Goal: Information Seeking & Learning: Learn about a topic

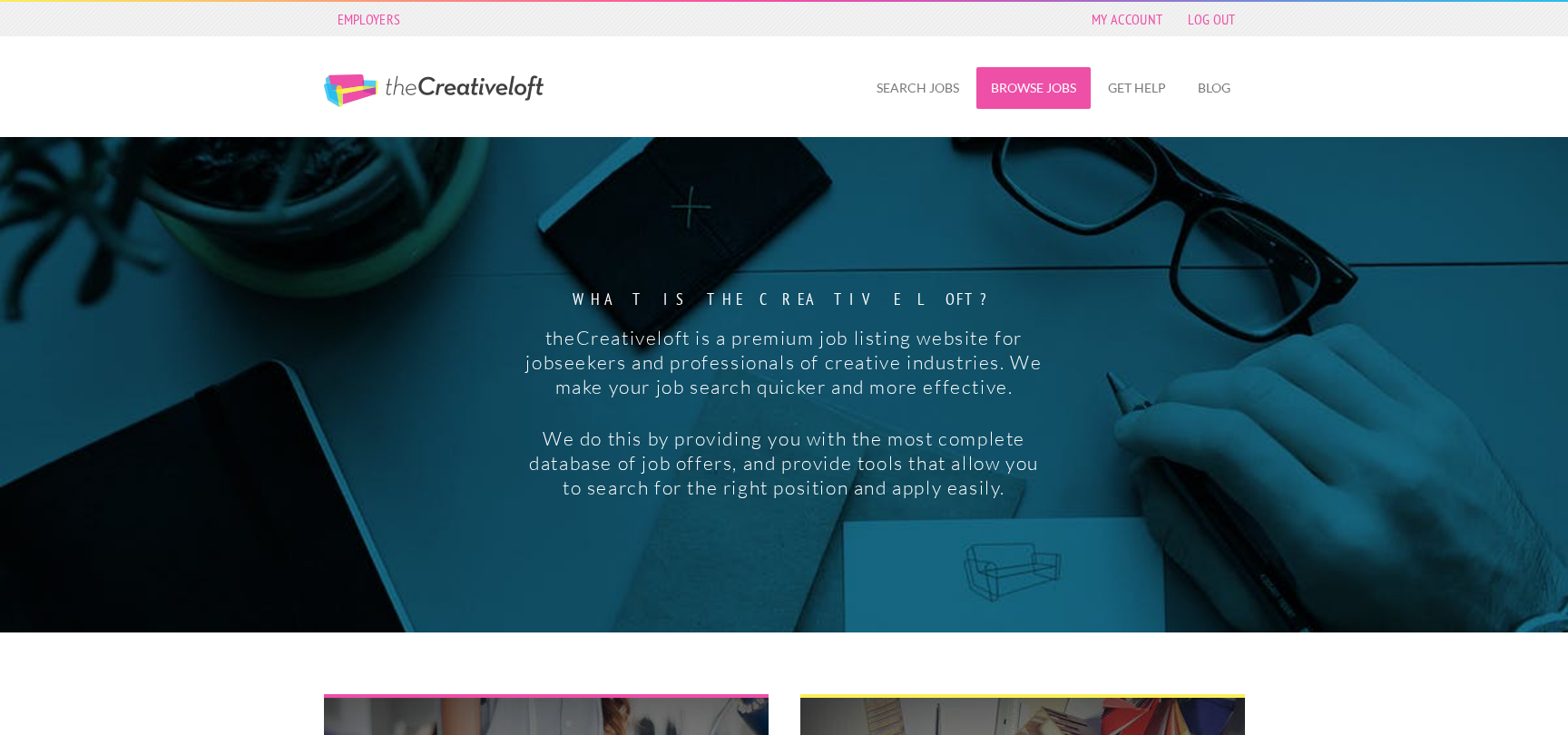
click at [1047, 86] on link "Browse Jobs" at bounding box center [1033, 87] width 114 height 42
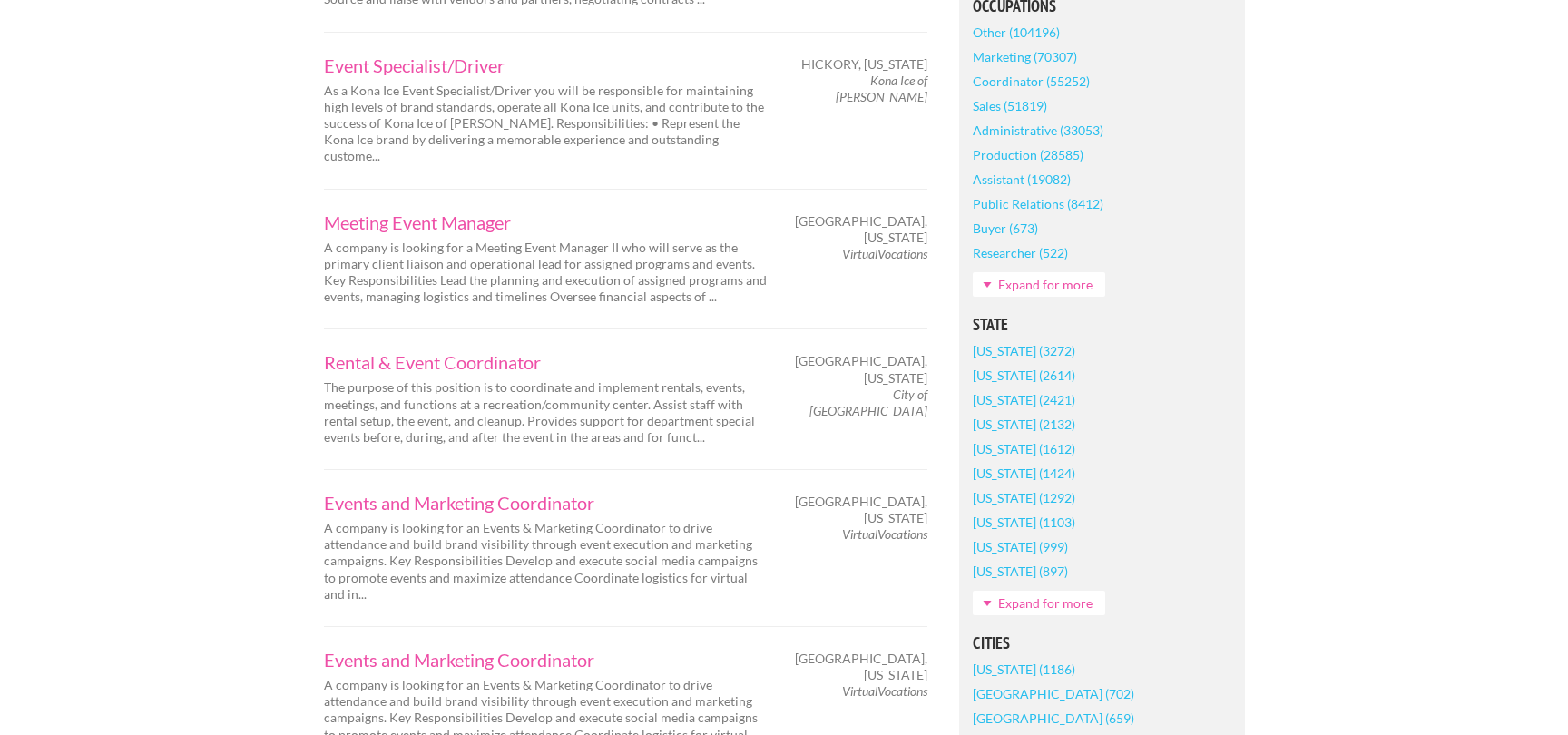
scroll to position [836, 0]
click at [1022, 422] on link "[US_STATE] (2132)" at bounding box center [1024, 423] width 102 height 25
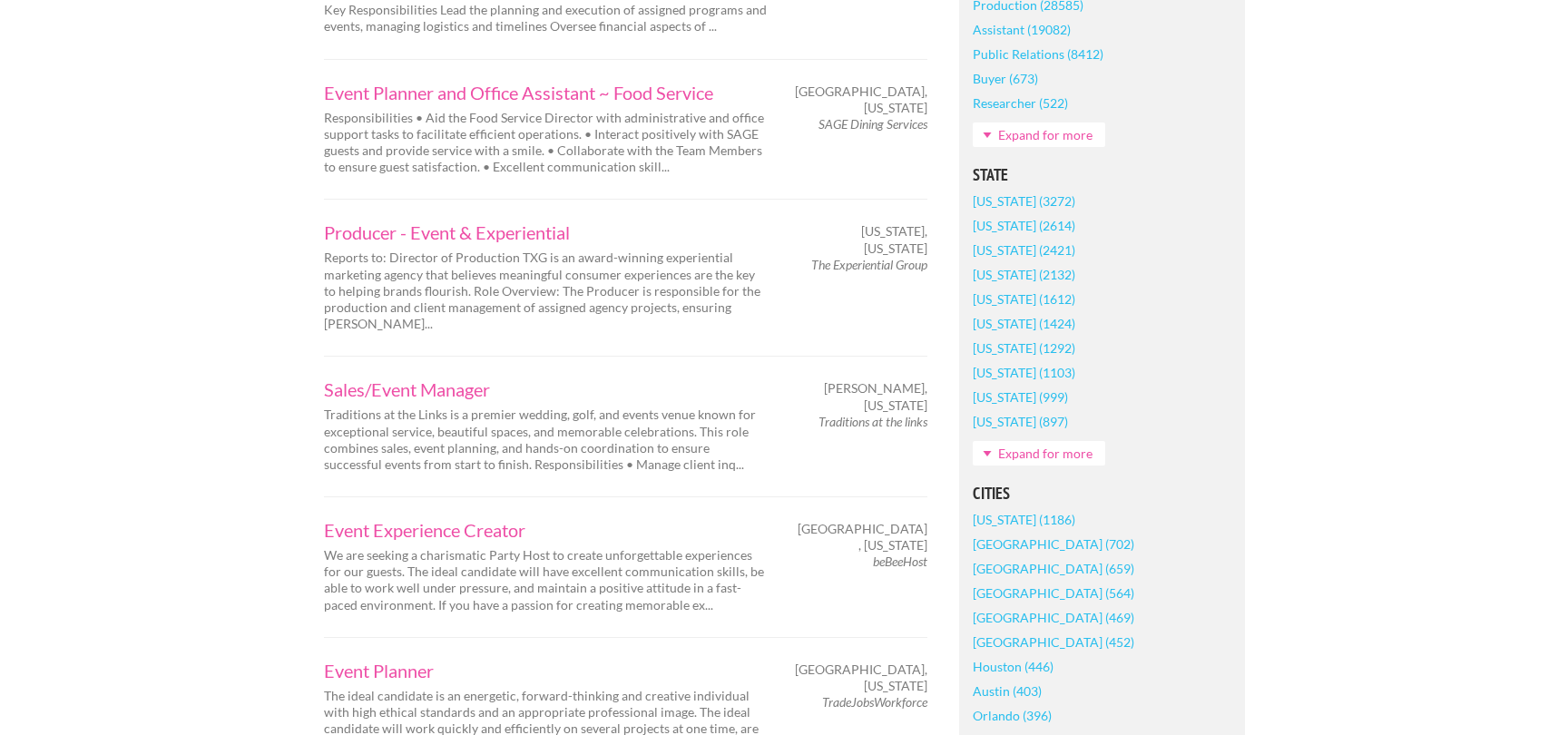
scroll to position [1076, 0]
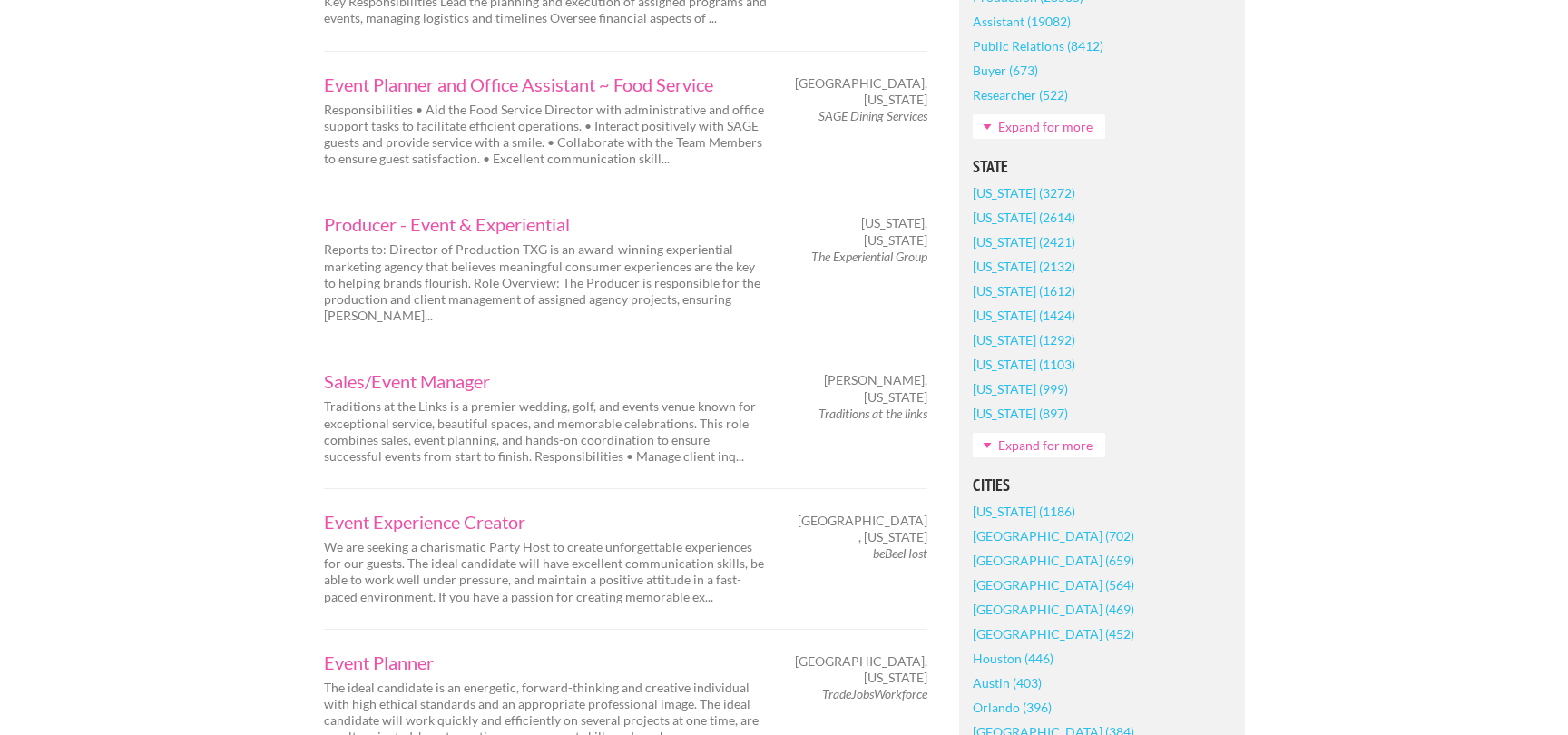
click at [1038, 512] on link "[US_STATE] (1186)" at bounding box center [1024, 510] width 102 height 25
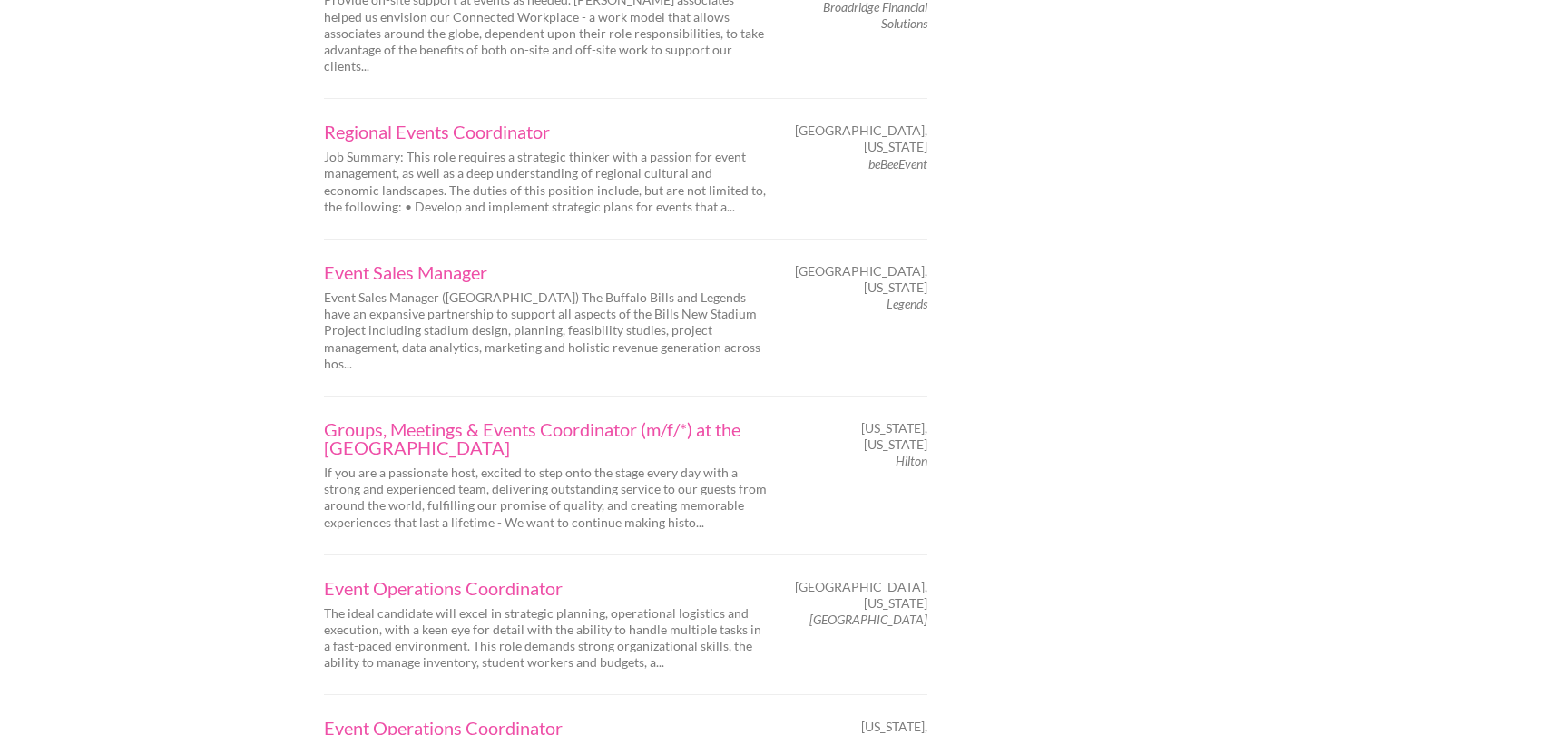
scroll to position [2047, 0]
click at [523, 417] on link "Groups, Meetings & Events Coordinator (m/f/*) at the Hilton Berlin" at bounding box center [546, 435] width 445 height 36
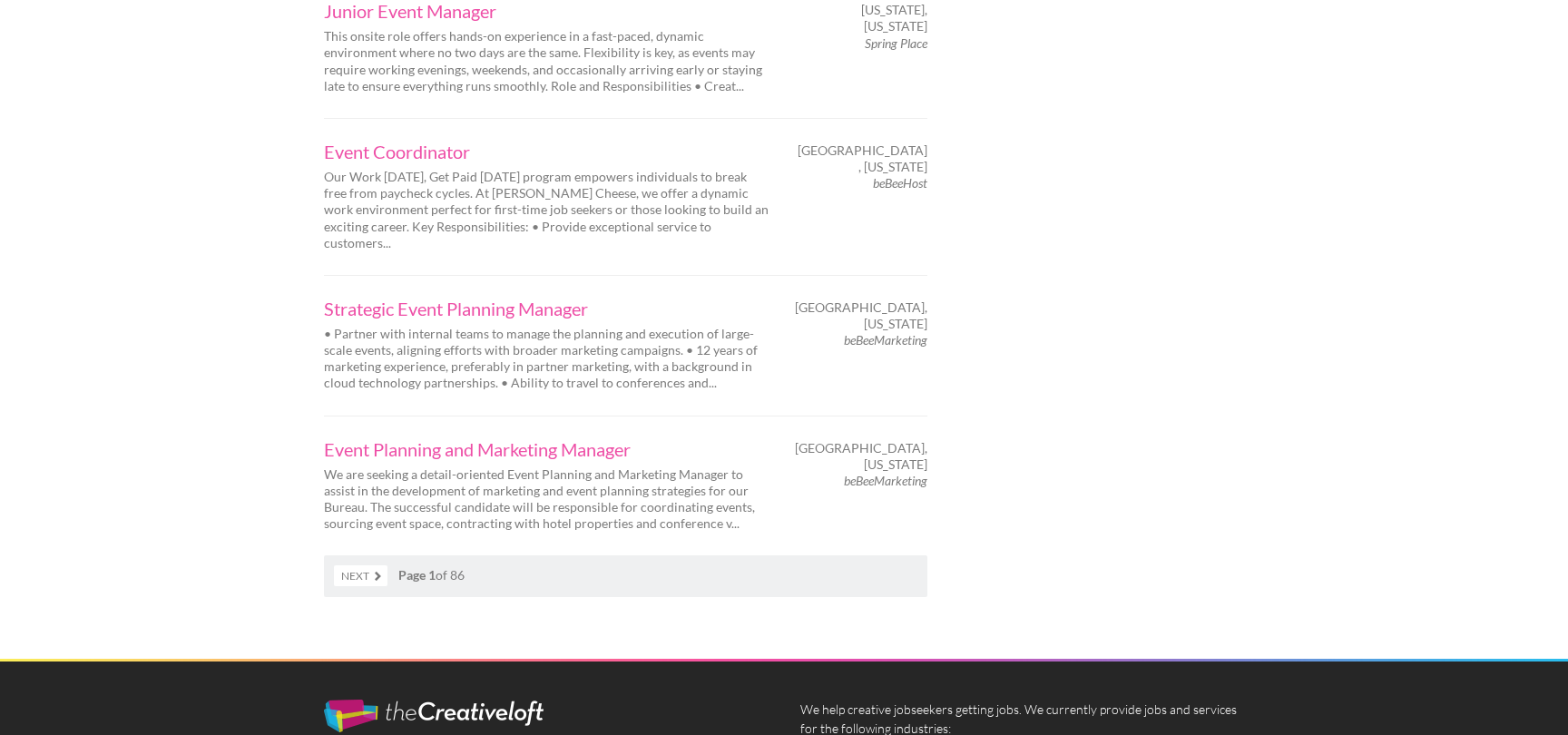
scroll to position [2902, 0]
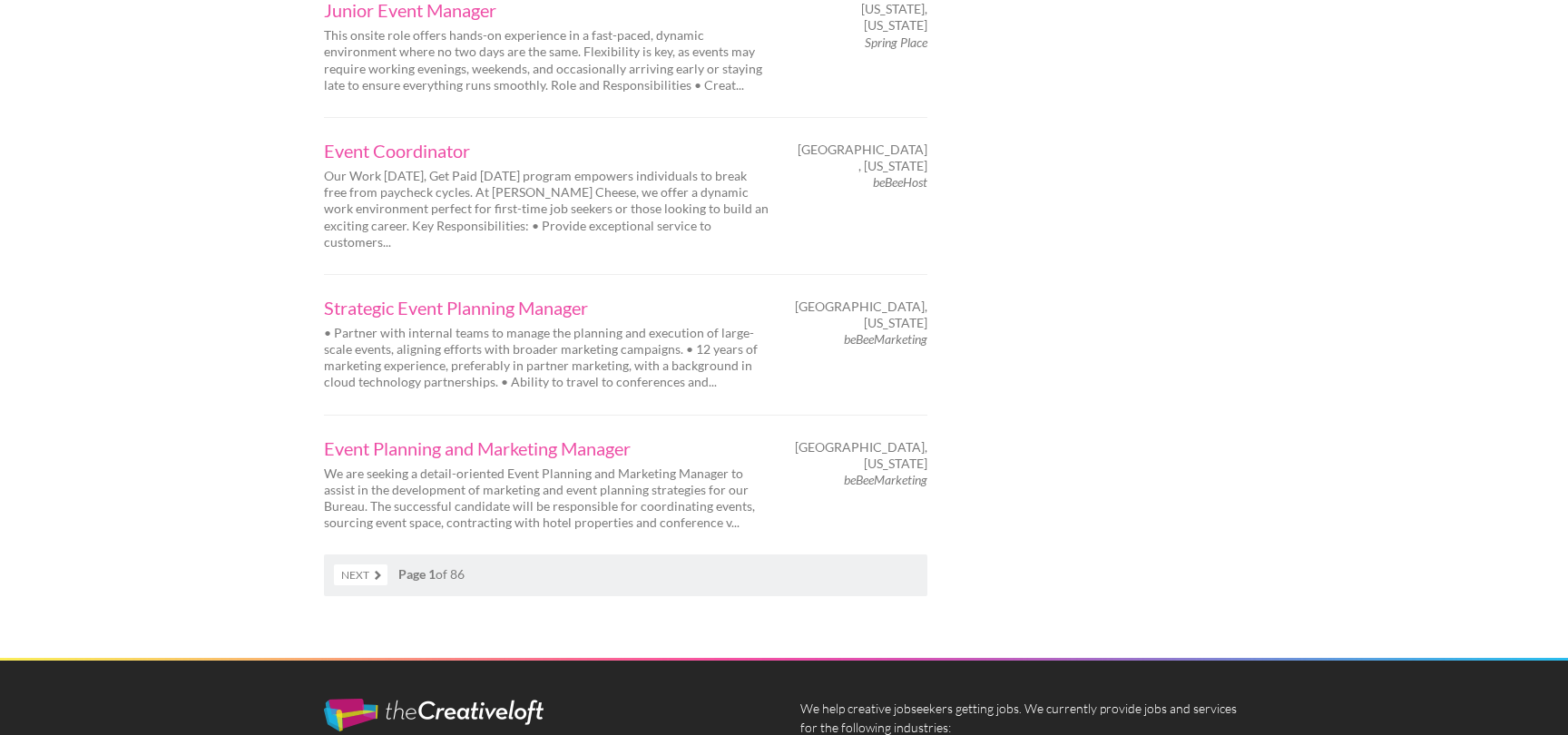
click at [379, 564] on link "Next" at bounding box center [360, 574] width 54 height 21
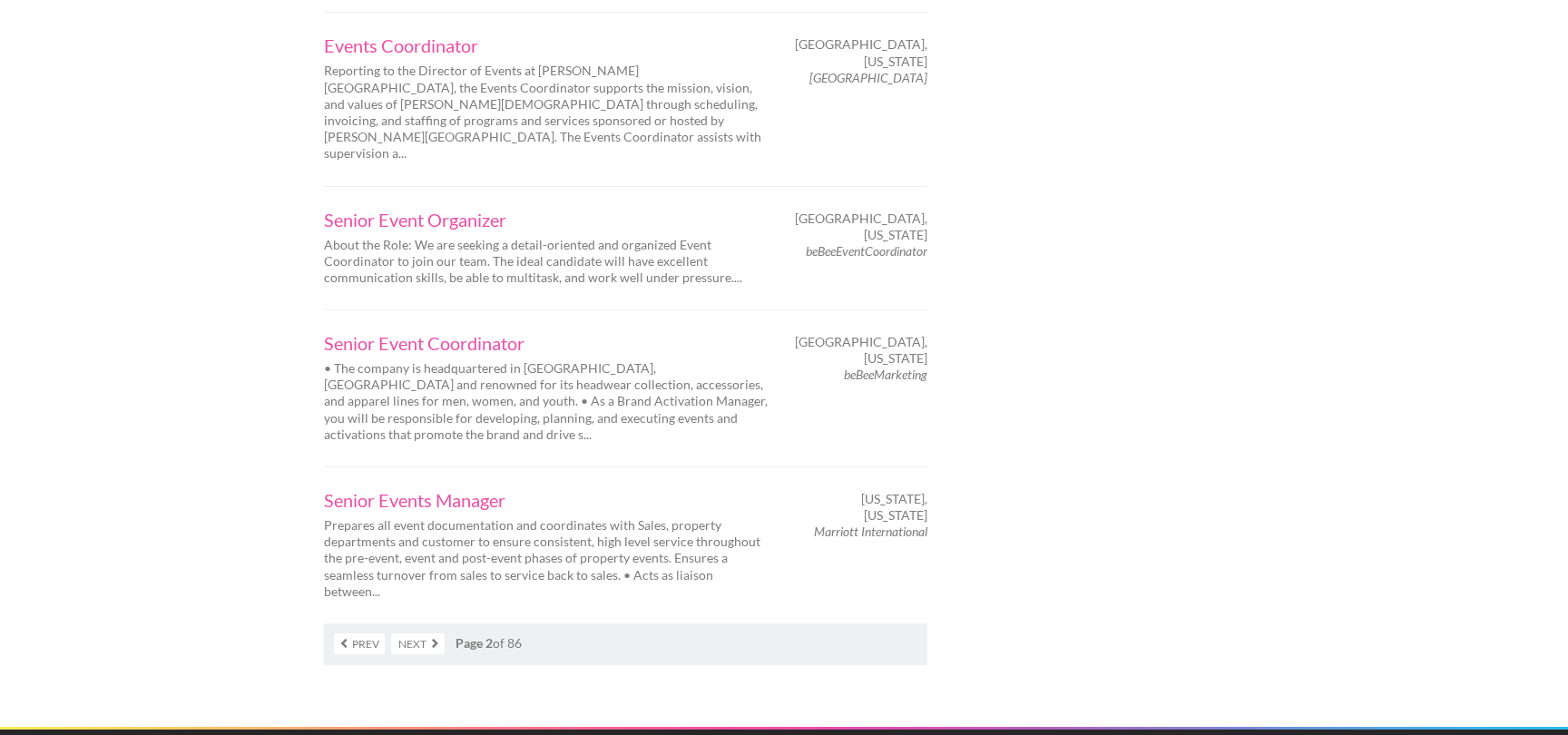
scroll to position [2849, 0]
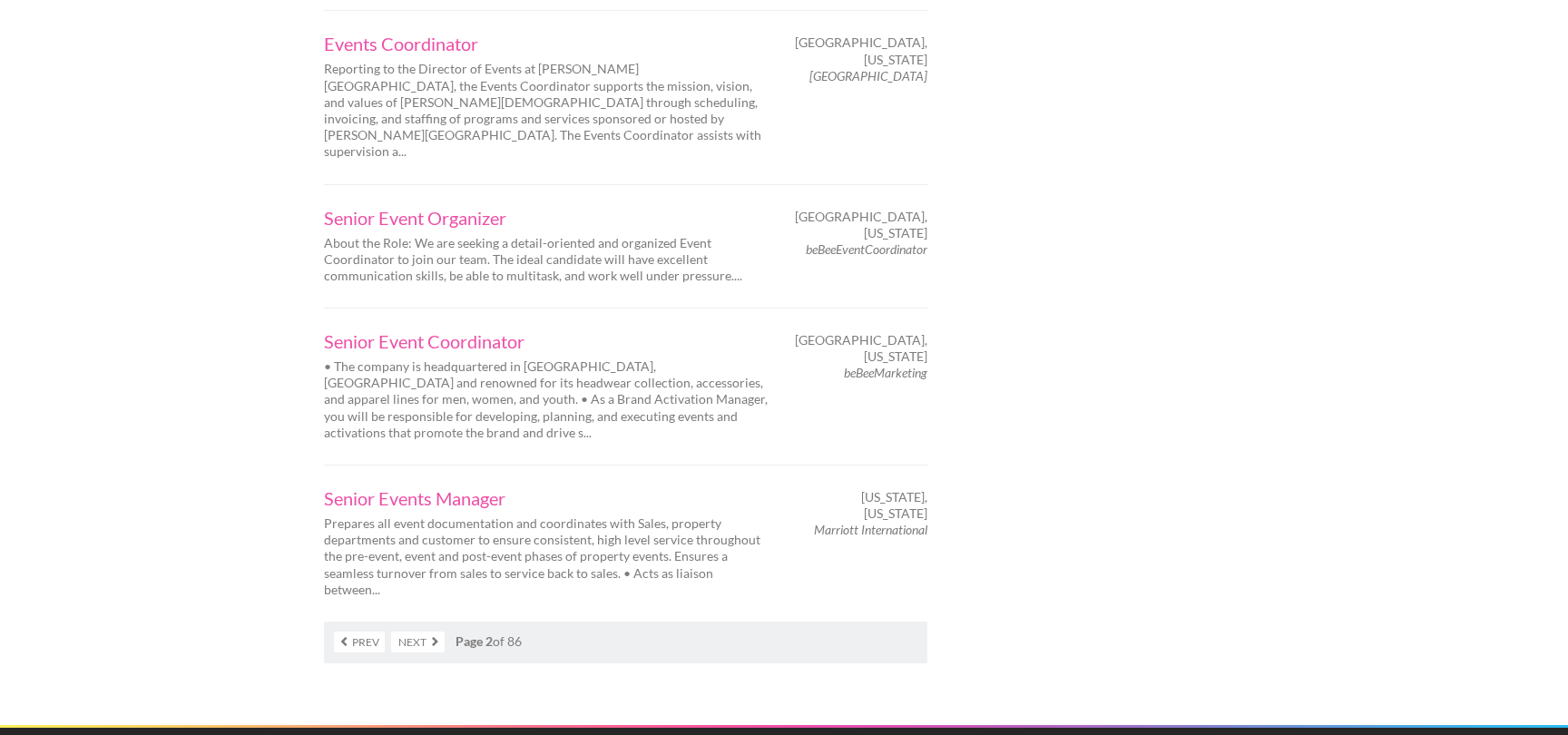
click at [424, 631] on link "Next" at bounding box center [417, 641] width 54 height 21
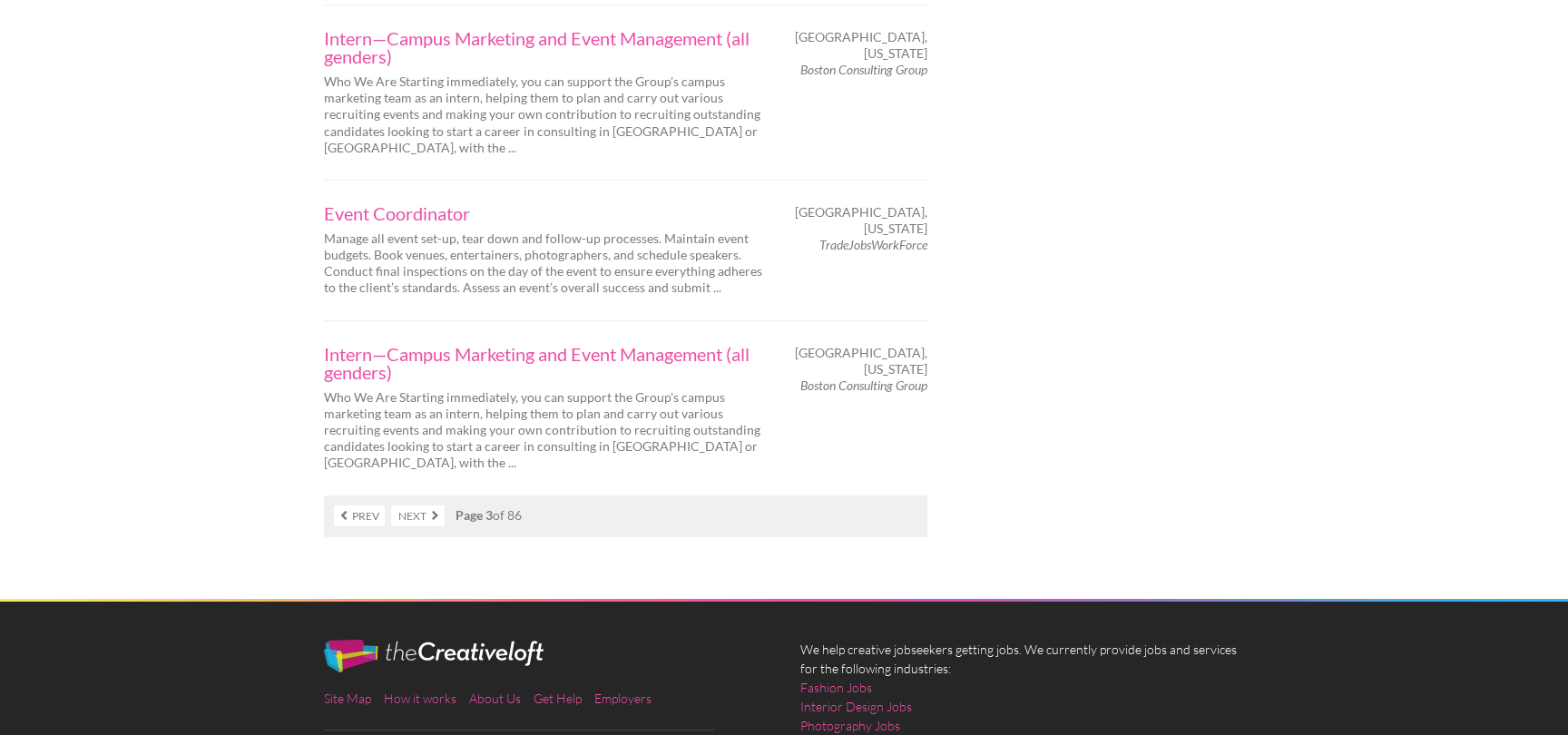
scroll to position [3010, 0]
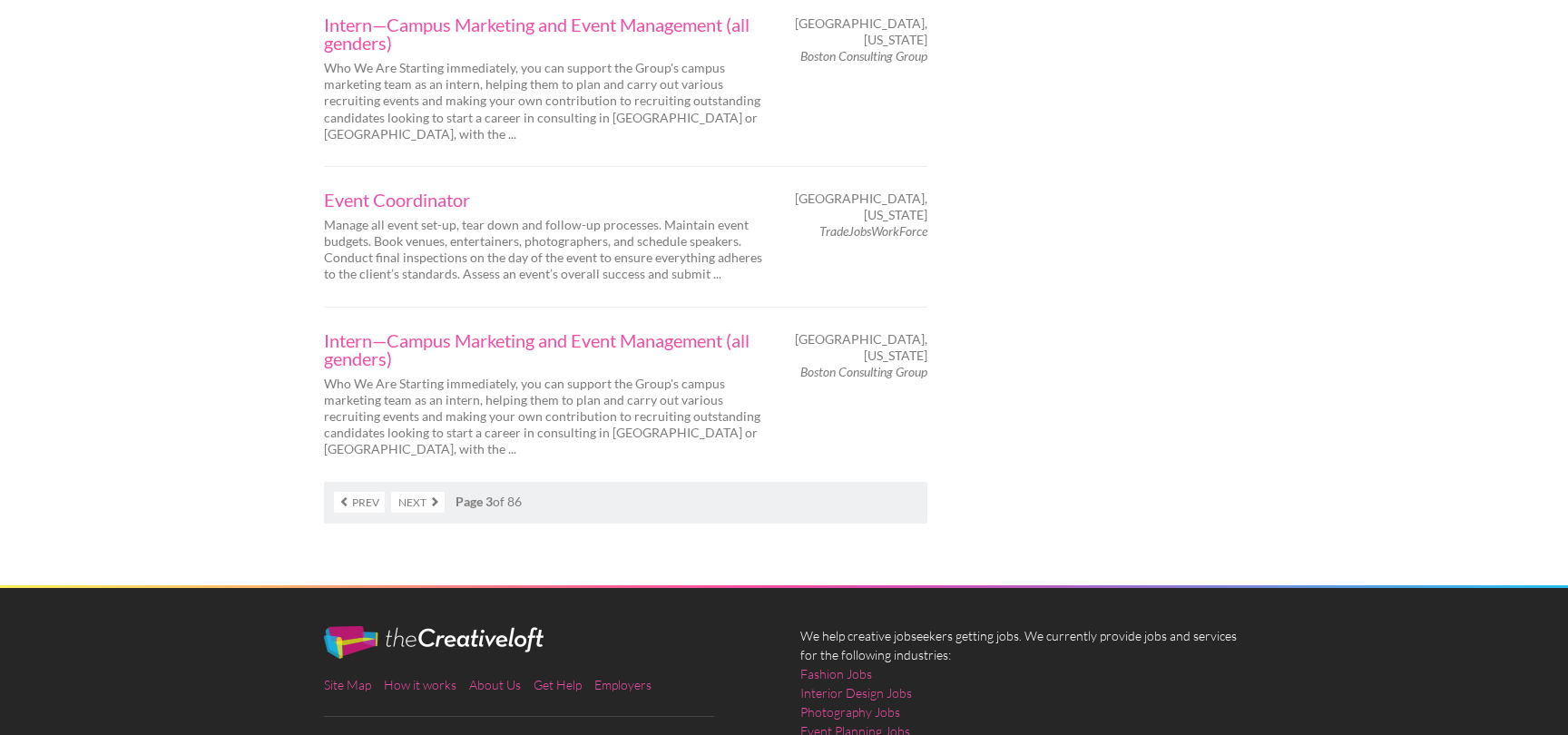
click at [417, 492] on link "Next" at bounding box center [417, 501] width 54 height 21
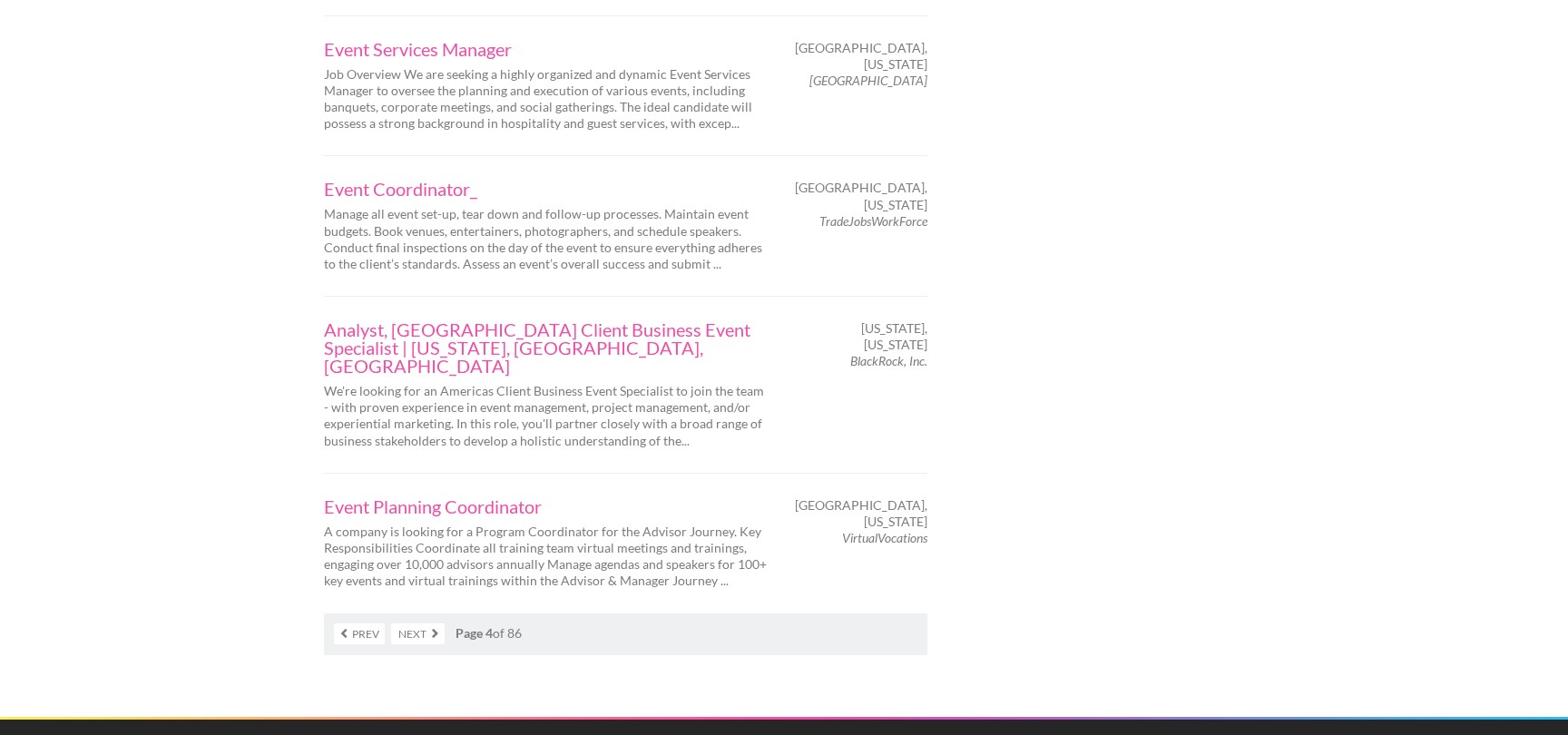
scroll to position [2850, 0]
